Goal: Navigation & Orientation: Understand site structure

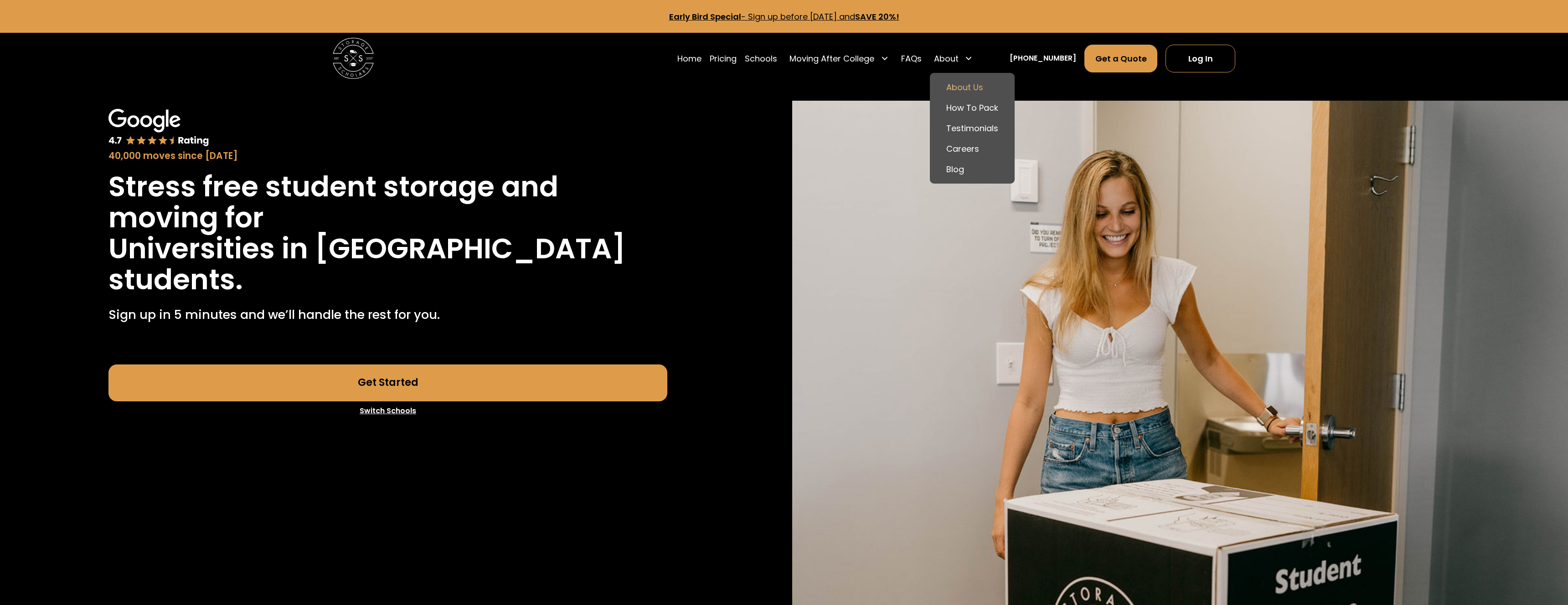
click at [975, 82] on link "About Us" at bounding box center [972, 88] width 77 height 21
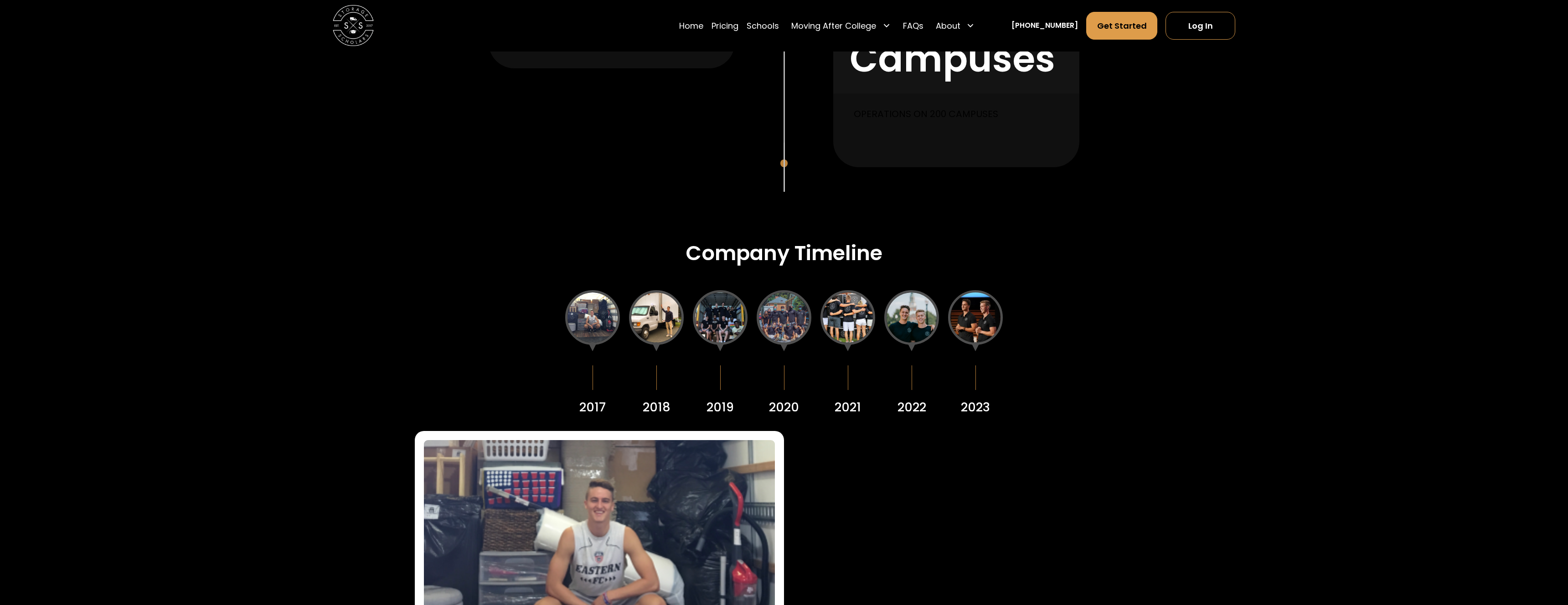
scroll to position [1135, 0]
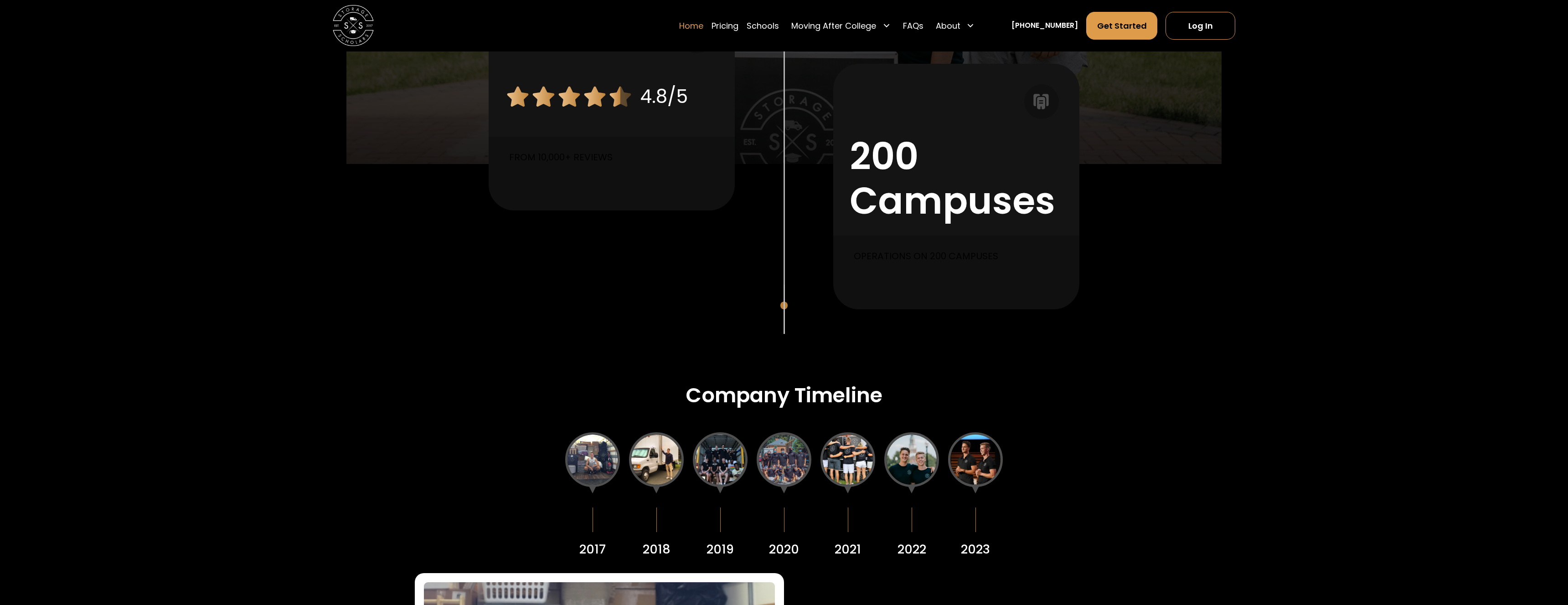
click at [694, 26] on link "Home" at bounding box center [691, 26] width 24 height 29
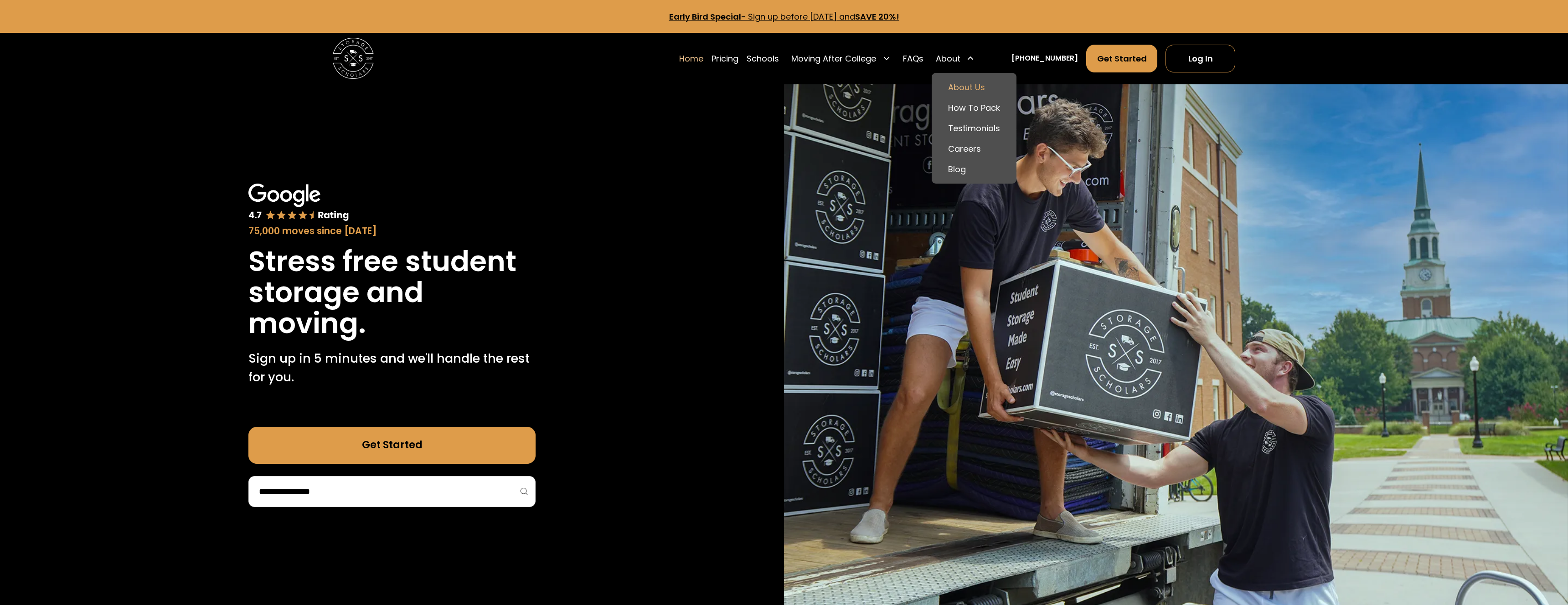
click at [965, 81] on link "About Us" at bounding box center [974, 88] width 77 height 21
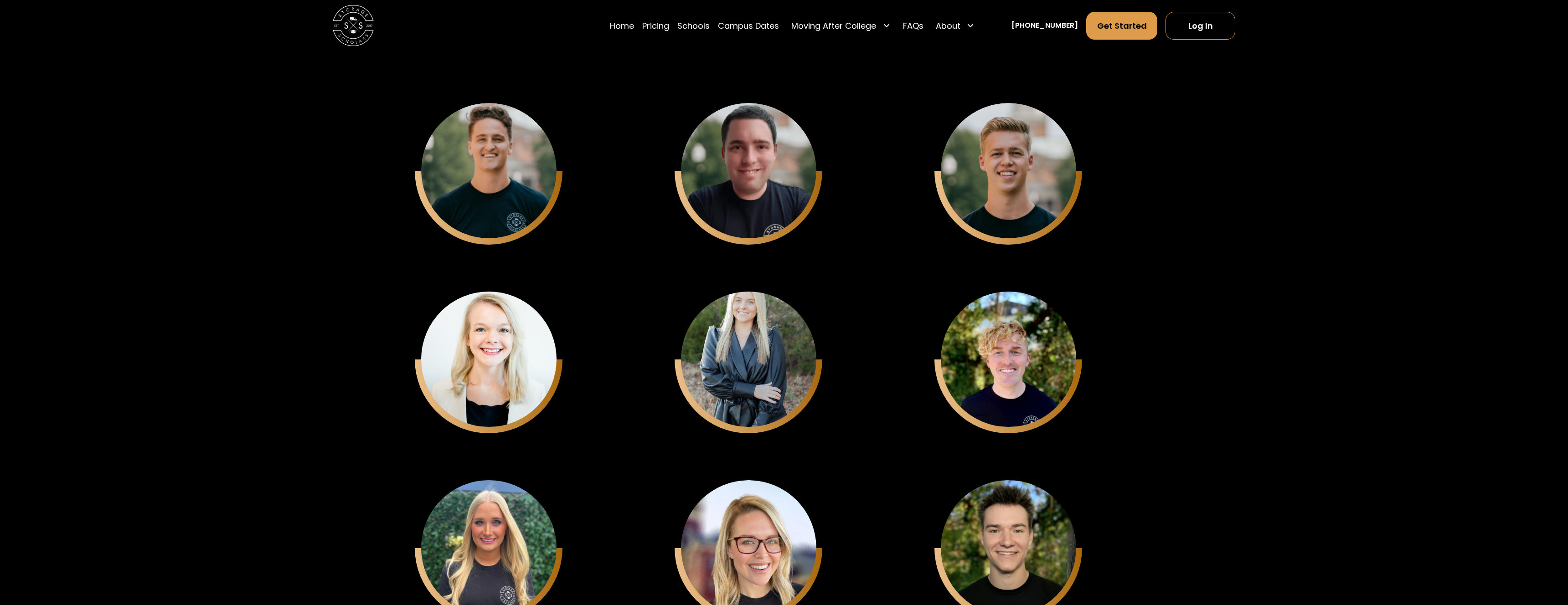
scroll to position [2764, 0]
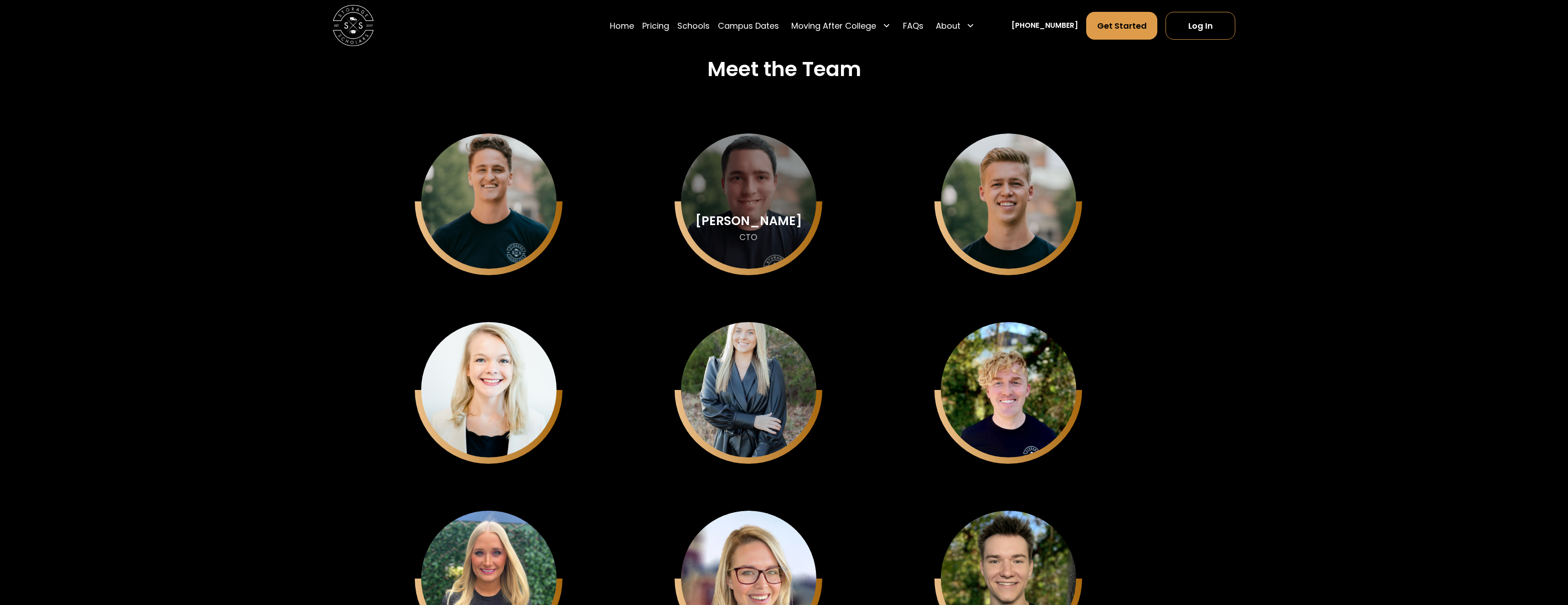
click at [754, 224] on div "[PERSON_NAME]" at bounding box center [749, 221] width 107 height 13
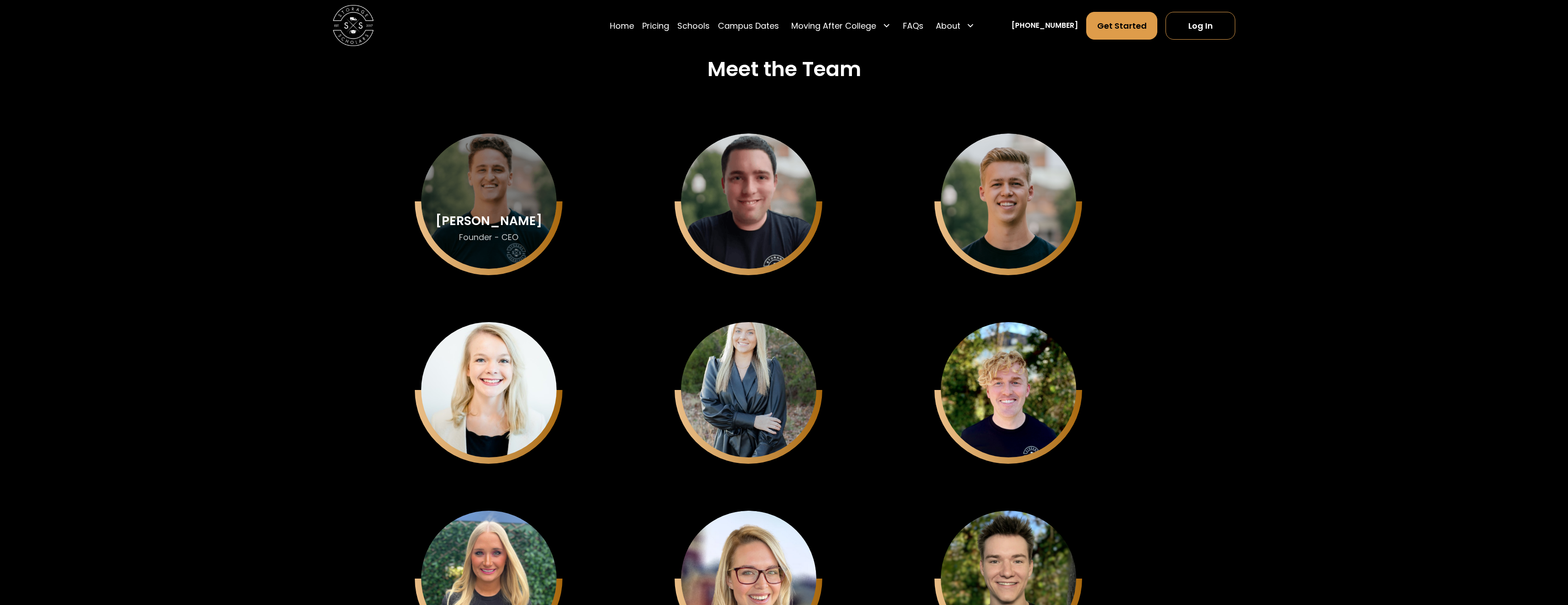
click at [526, 217] on div "[PERSON_NAME]" at bounding box center [489, 221] width 107 height 13
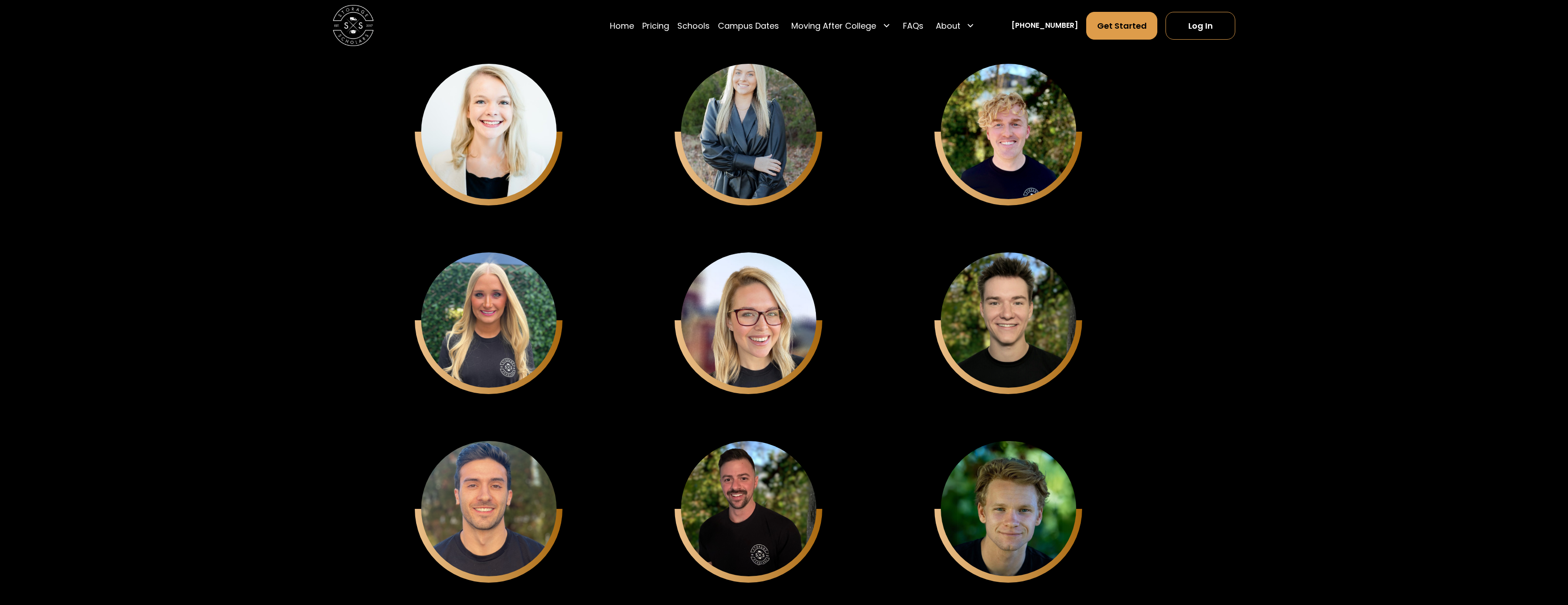
scroll to position [2989, 0]
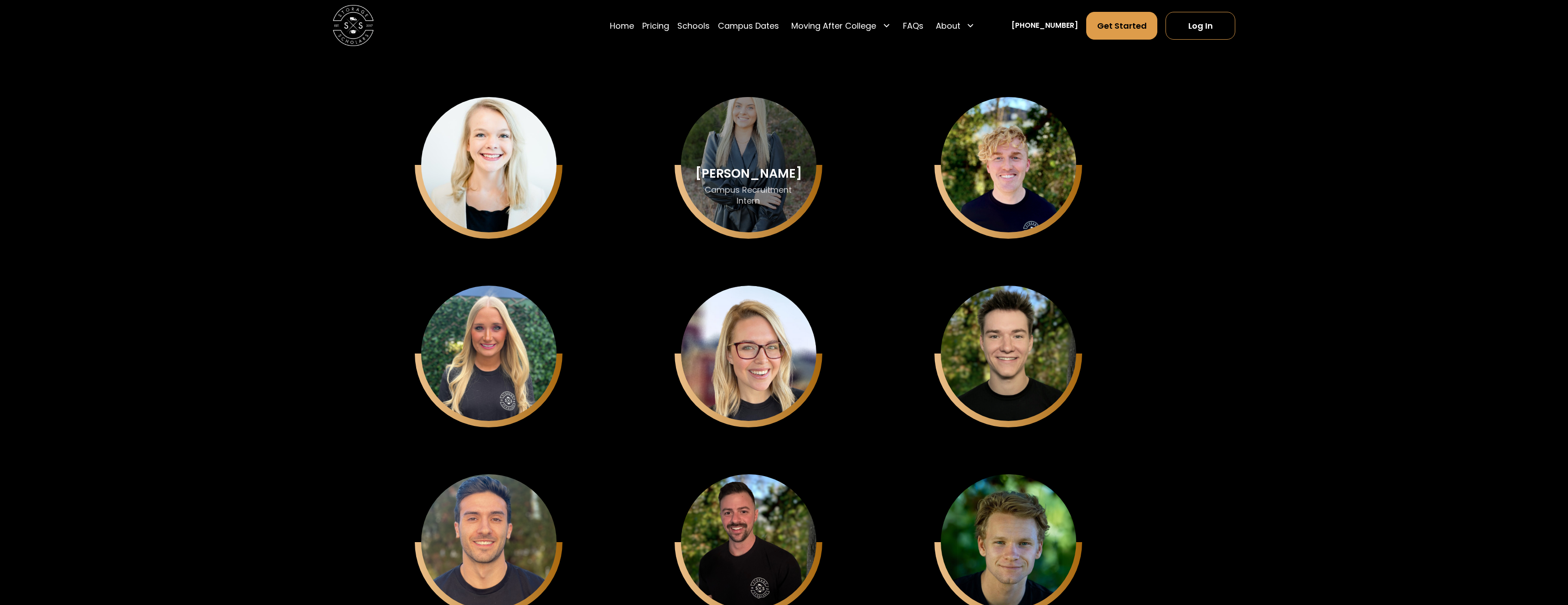
click at [705, 178] on div "Evan Gregory Campus Recruitment Intern" at bounding box center [748, 186] width 105 height 39
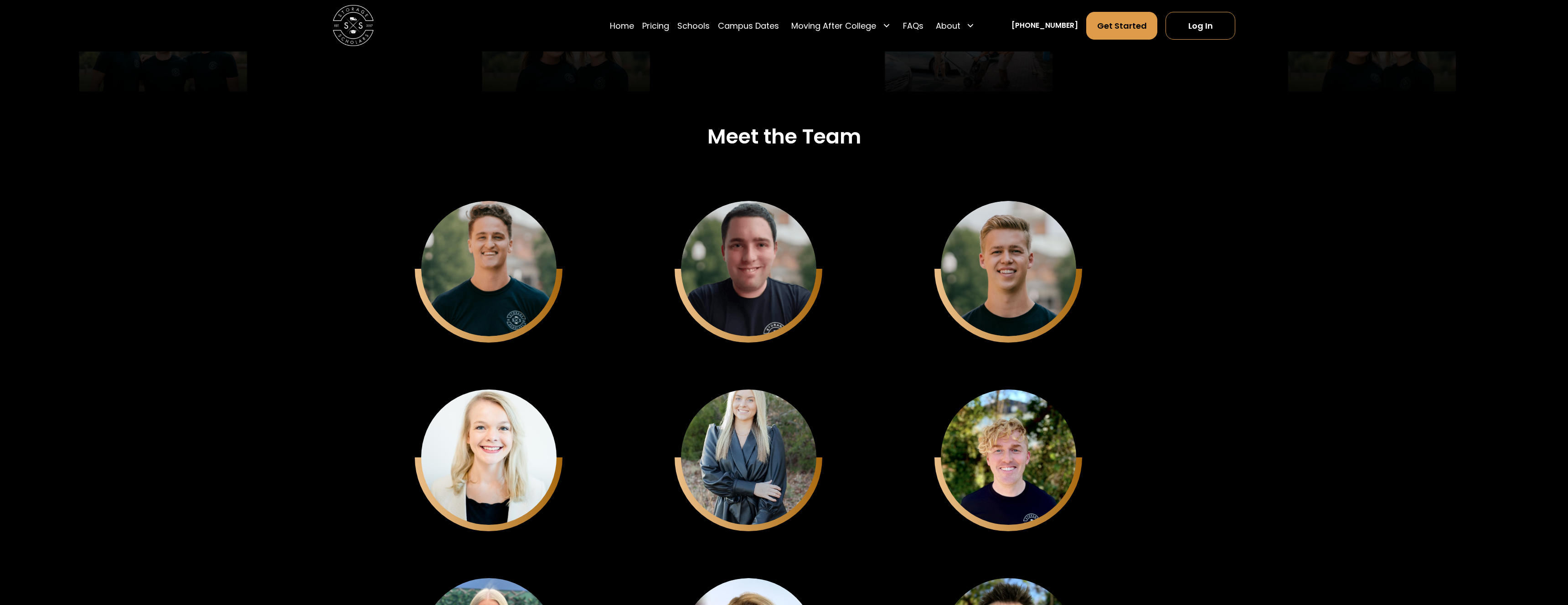
scroll to position [2677, 0]
